Goal: Task Accomplishment & Management: Manage account settings

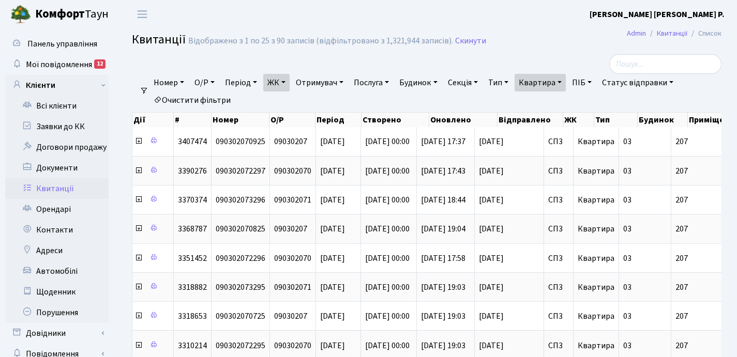
select select "25"
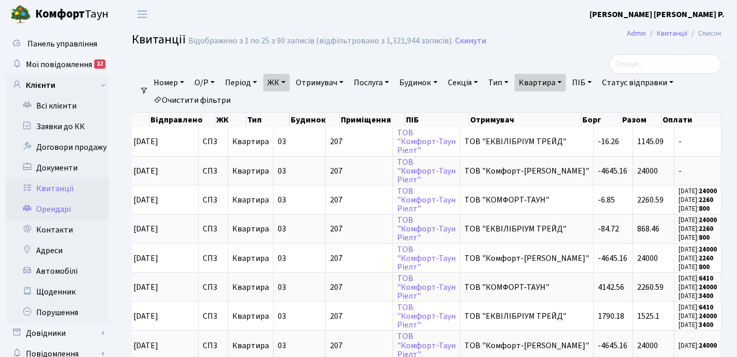
click at [61, 207] on link "Орендарі" at bounding box center [56, 209] width 103 height 21
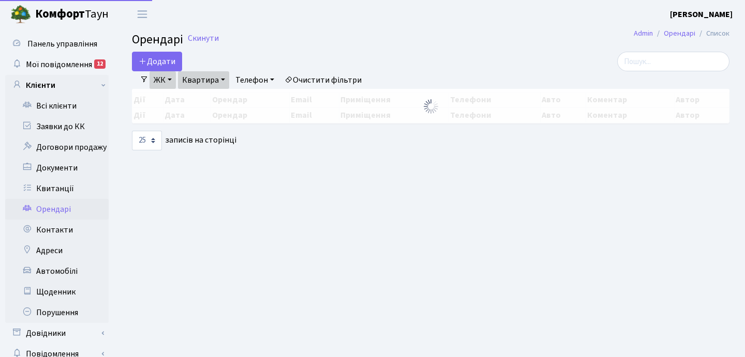
select select "25"
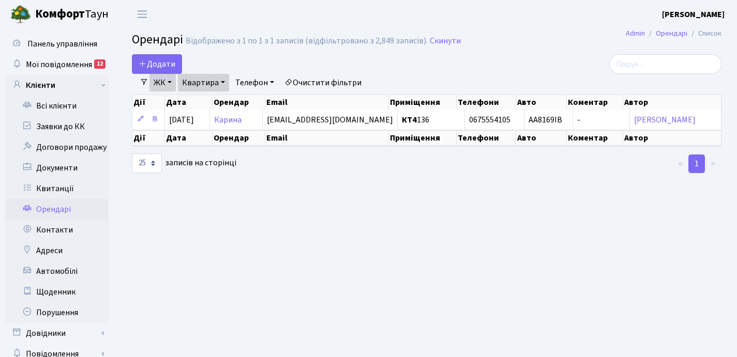
click at [224, 80] on link "Квартира" at bounding box center [203, 83] width 51 height 18
click at [207, 103] on input "136" at bounding box center [208, 103] width 61 height 20
type input "1"
type input "24"
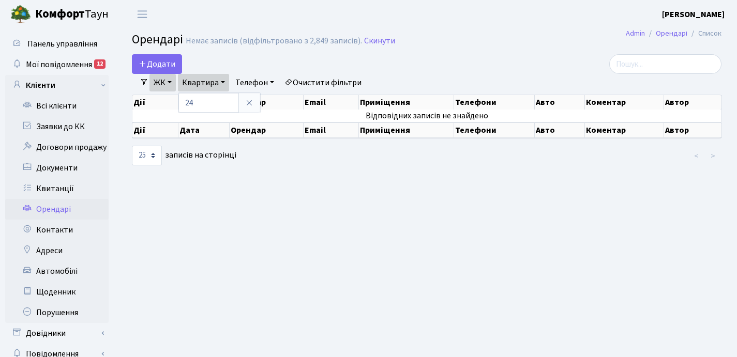
click at [170, 84] on link "ЖК" at bounding box center [162, 83] width 26 height 18
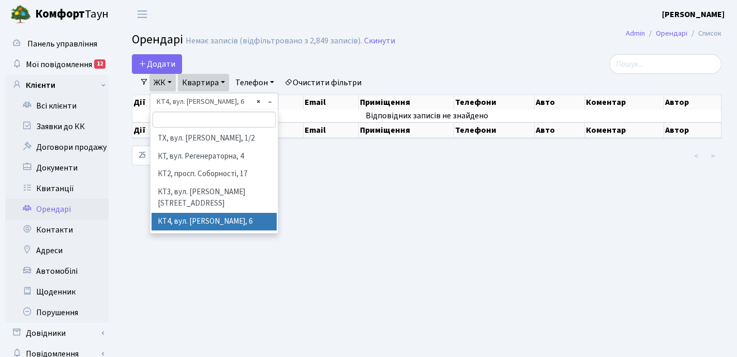
click at [259, 102] on div "Додати Фільтри ЖК - ТХ, вул. Ділова, 1/2 КТ, вул. Регенераторна, 4 КТ2, просп. …" at bounding box center [426, 110] width 605 height 112
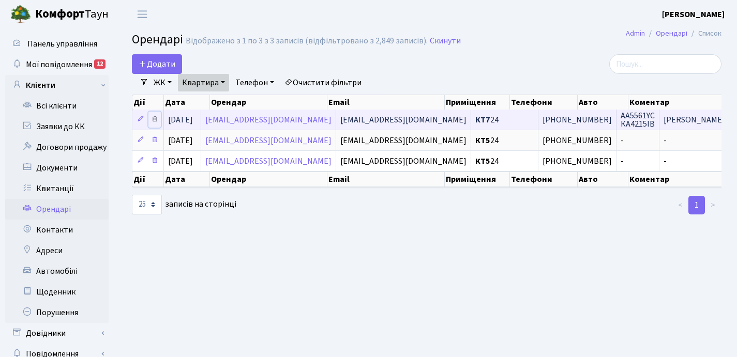
click at [155, 119] on icon at bounding box center [154, 118] width 7 height 7
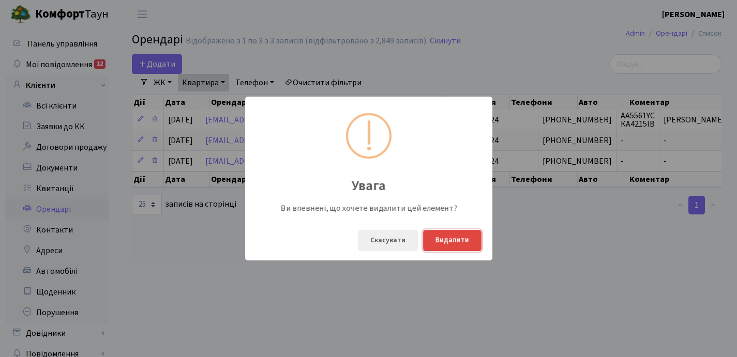
click at [444, 241] on button "Видалити" at bounding box center [452, 240] width 58 height 21
